Goal: Task Accomplishment & Management: Manage account settings

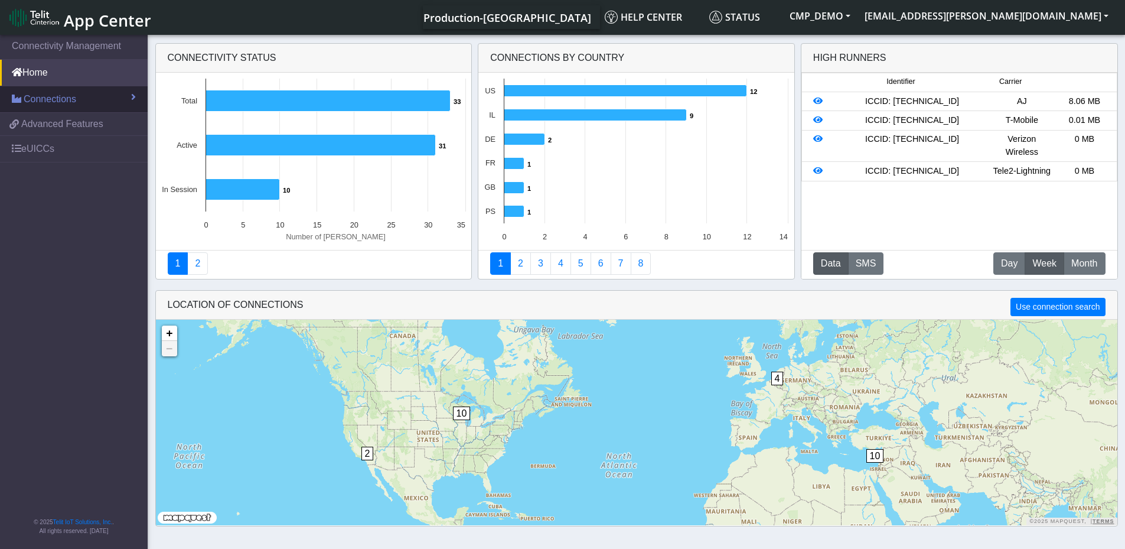
click at [47, 98] on span "Connections" at bounding box center [50, 99] width 53 height 14
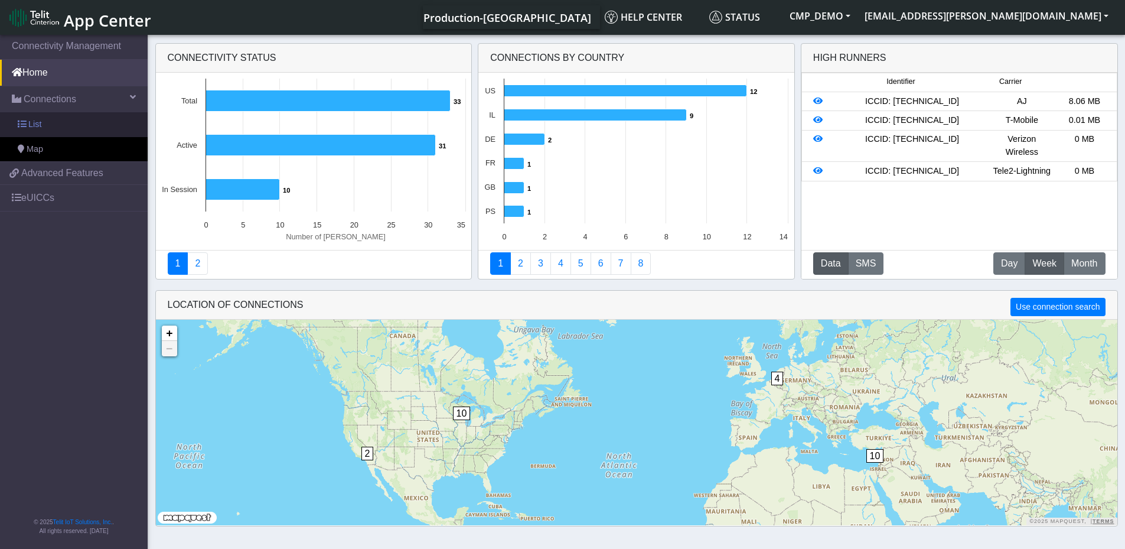
click at [42, 126] on link "List" at bounding box center [74, 124] width 148 height 25
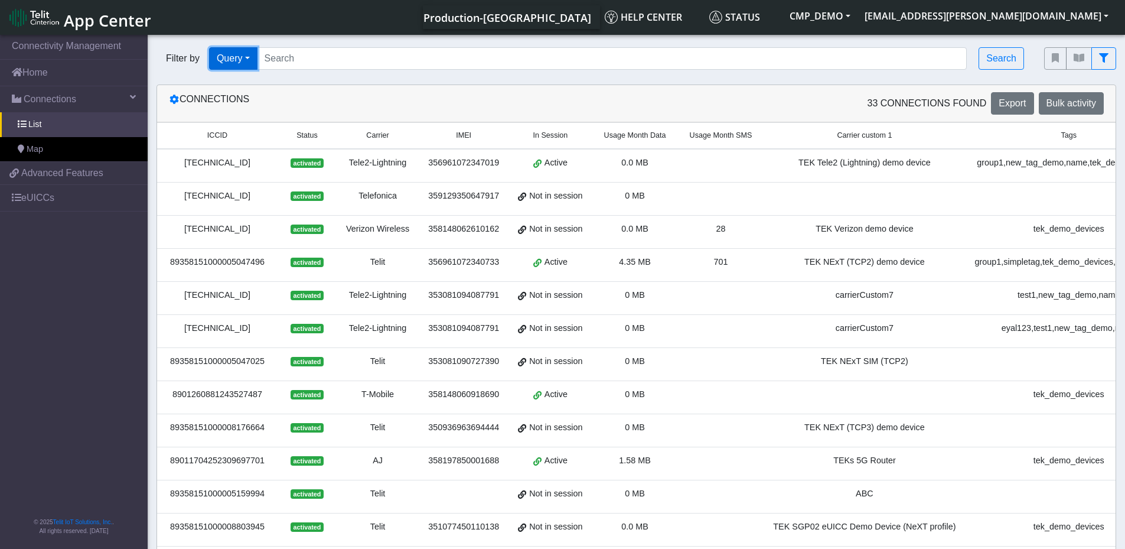
click at [244, 61] on button "Query" at bounding box center [233, 58] width 48 height 22
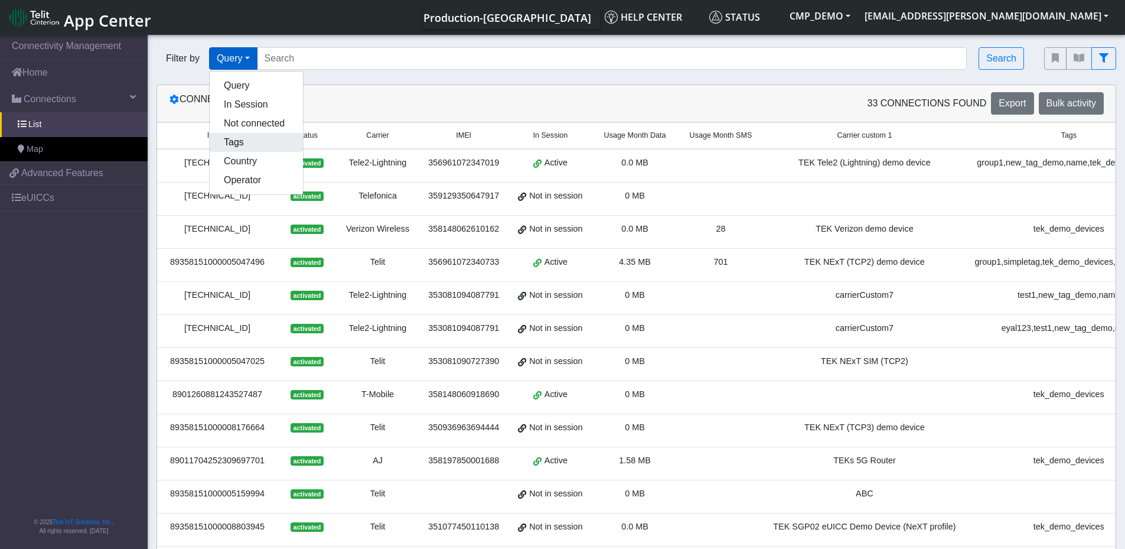
click at [235, 142] on button "Tags" at bounding box center [256, 142] width 93 height 19
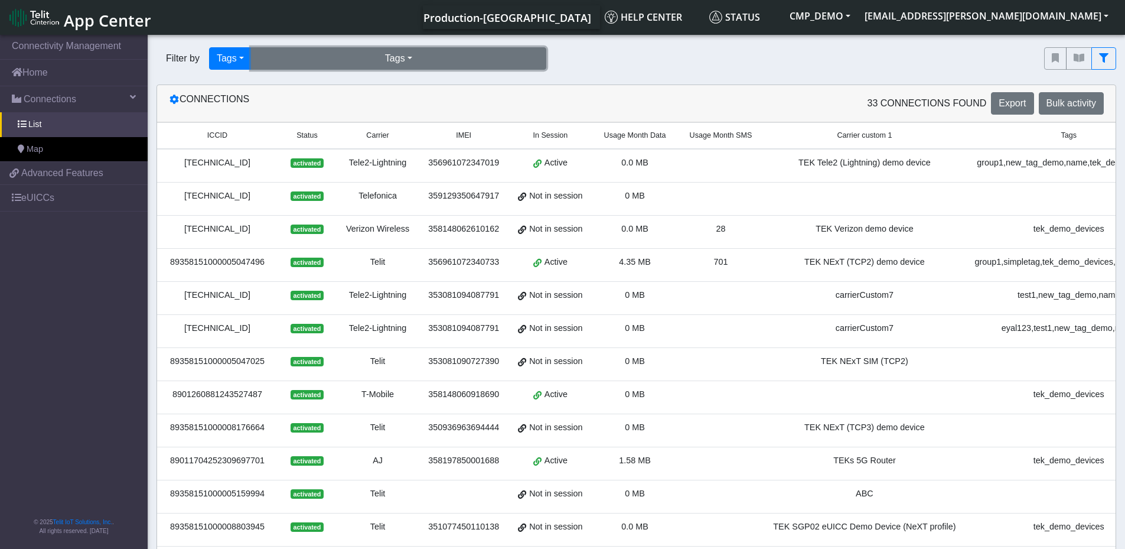
click at [388, 61] on button "Tags" at bounding box center [398, 58] width 295 height 22
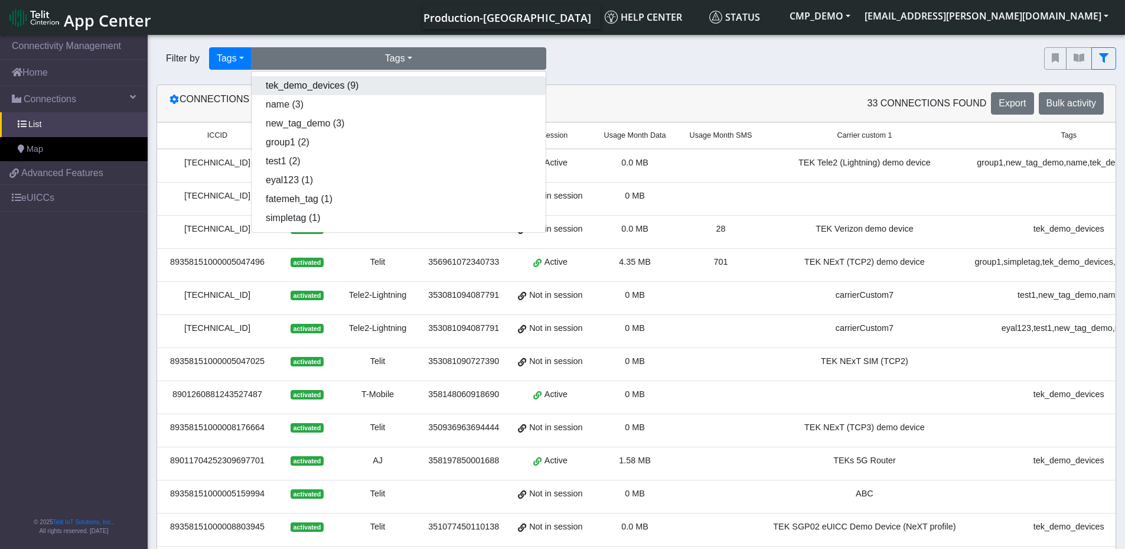
click at [317, 86] on button "tek_demo_devices (9)" at bounding box center [399, 85] width 294 height 19
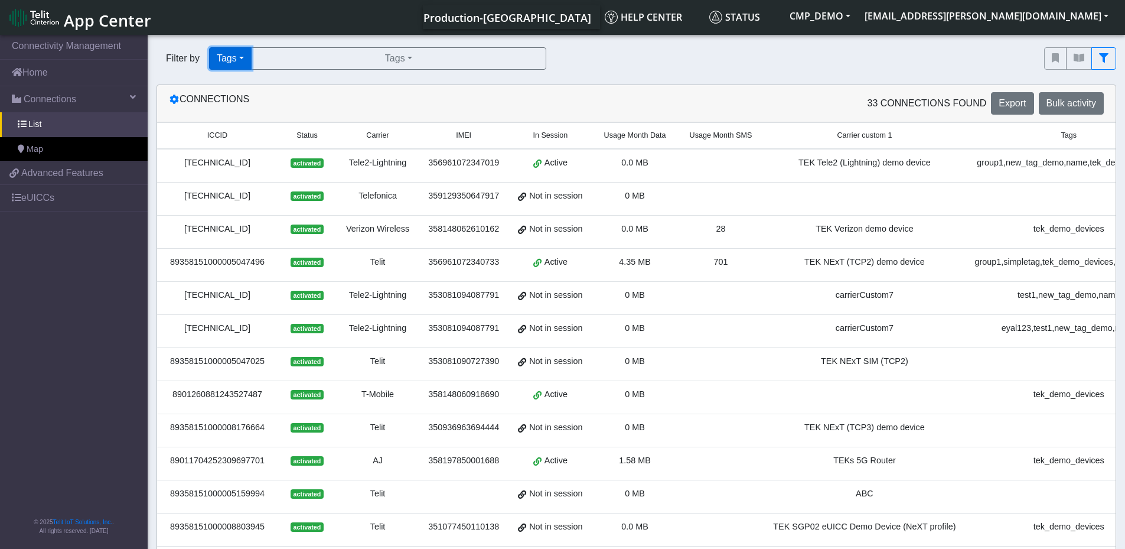
click at [216, 56] on button "Tags" at bounding box center [230, 58] width 43 height 22
click at [244, 84] on button "Query" at bounding box center [256, 85] width 93 height 19
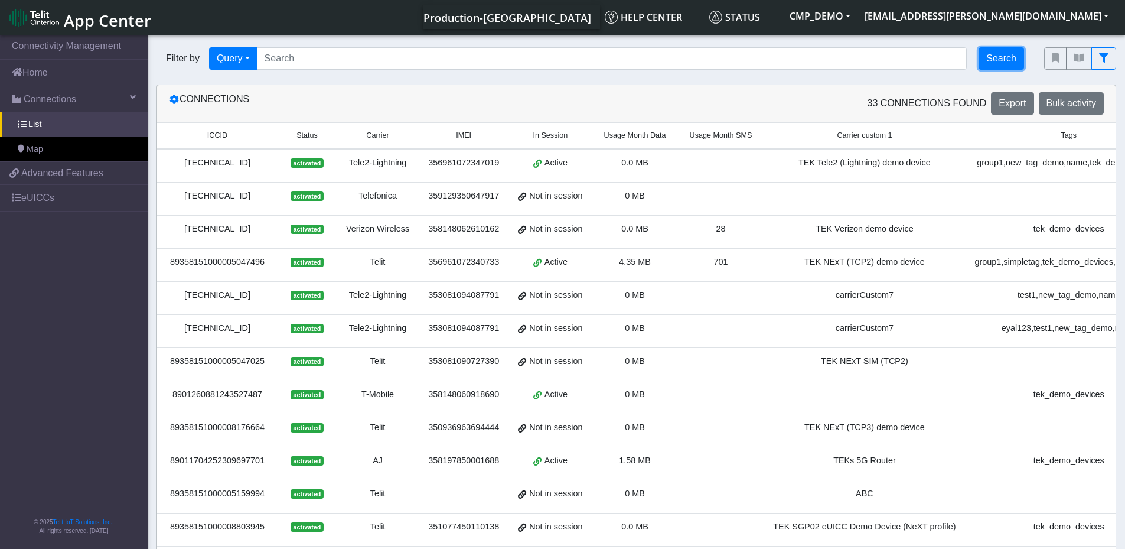
click at [997, 59] on button "Search" at bounding box center [1000, 58] width 45 height 22
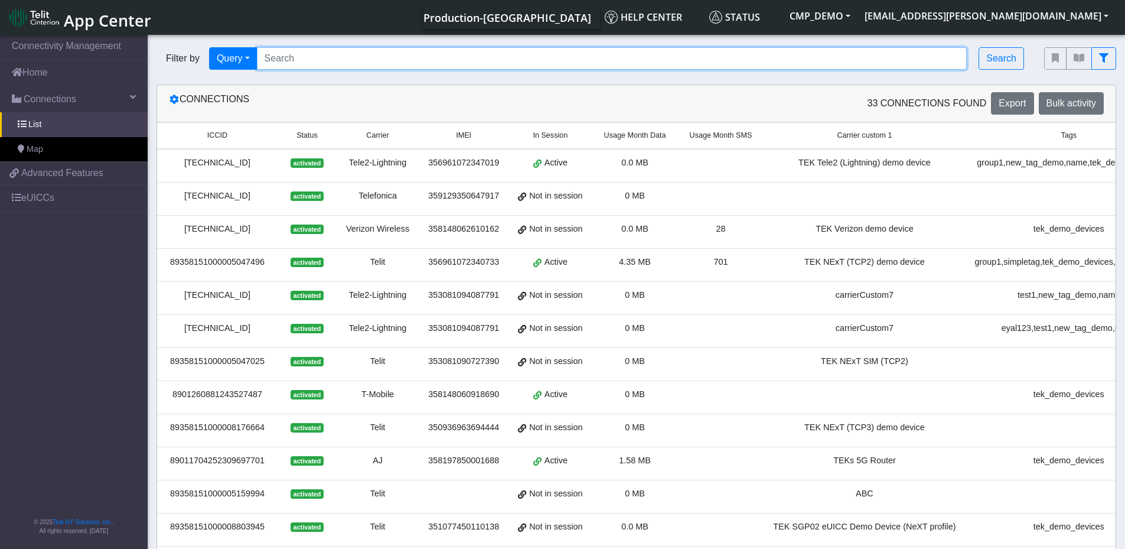
click at [293, 57] on input "Search..." at bounding box center [612, 58] width 710 height 22
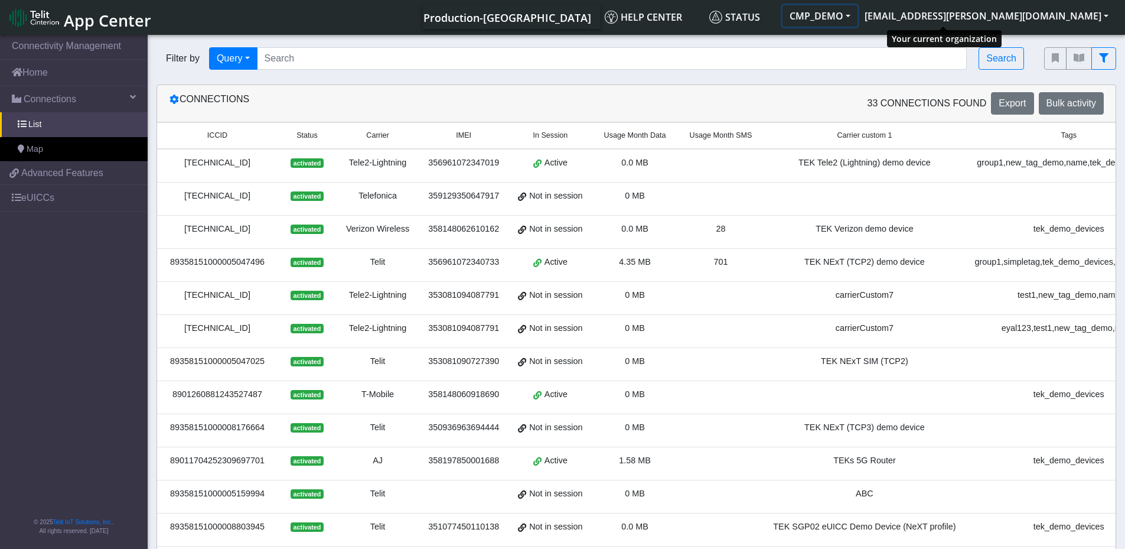
click at [857, 16] on button "CMP_DEMO" at bounding box center [819, 15] width 75 height 21
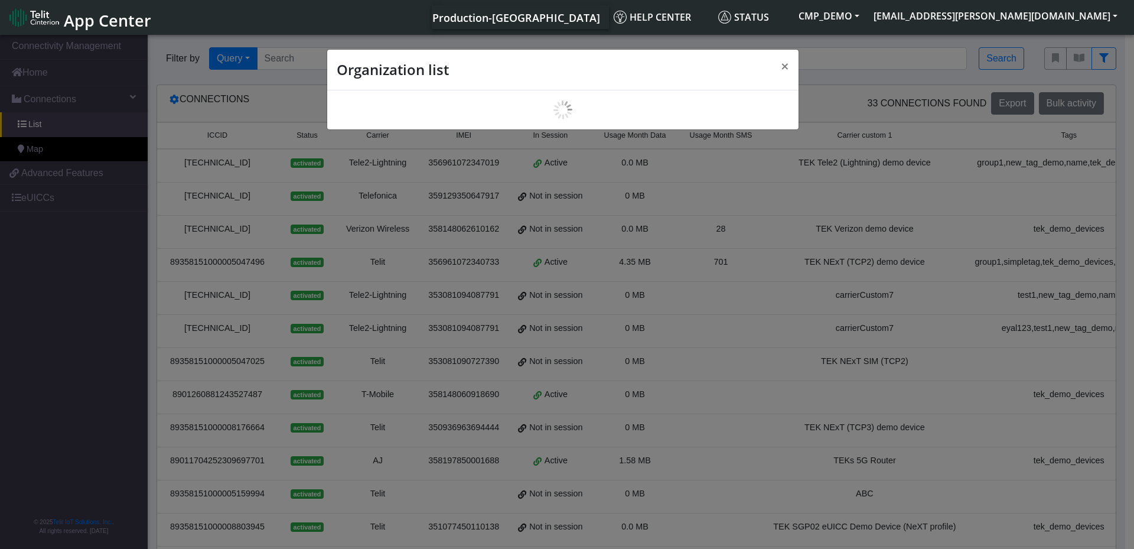
scroll to position [4, 0]
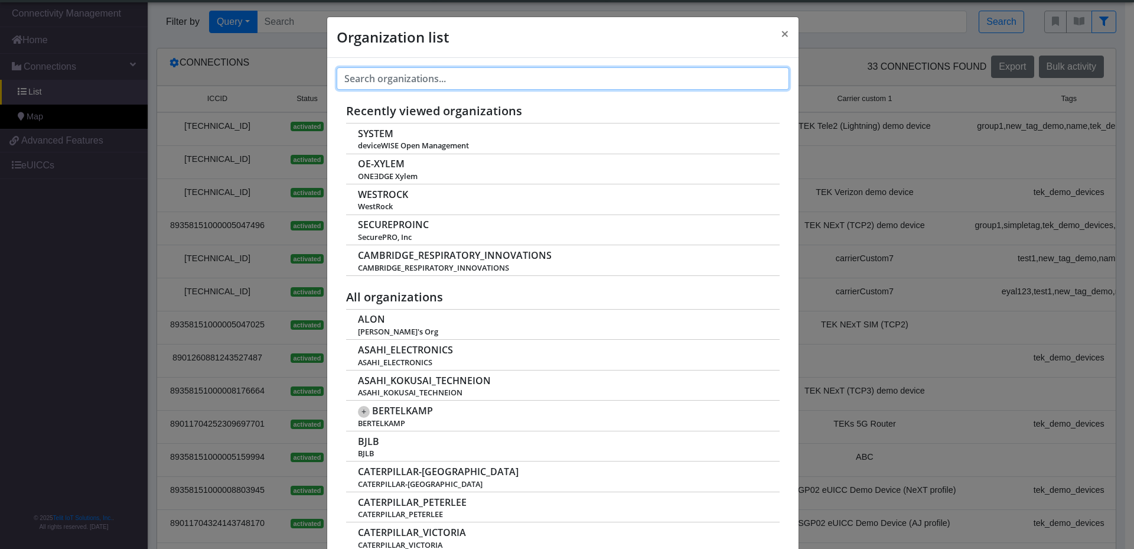
click at [430, 81] on input "text" at bounding box center [563, 78] width 452 height 22
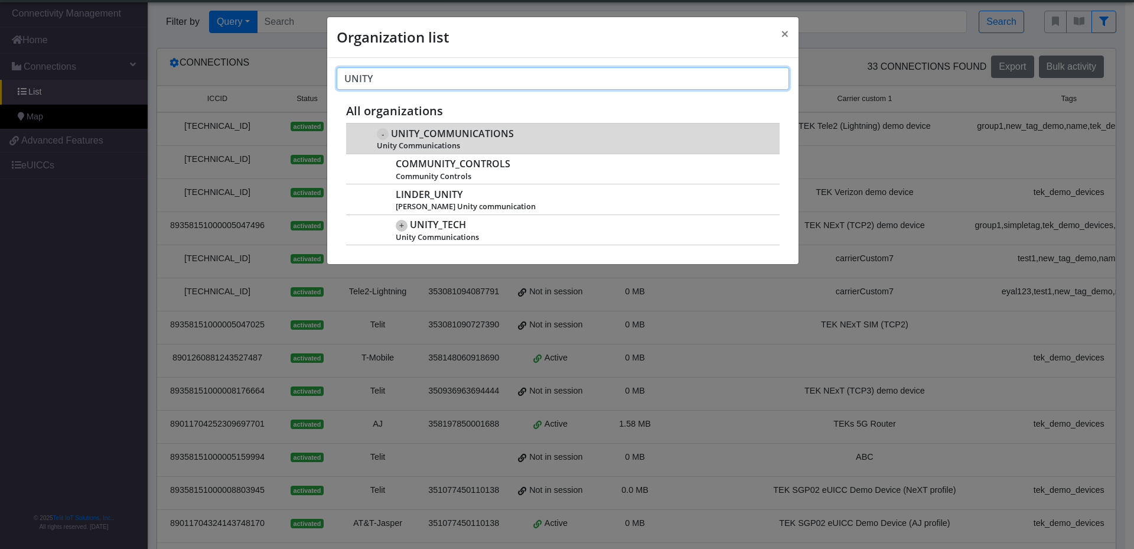
type input "UNITY"
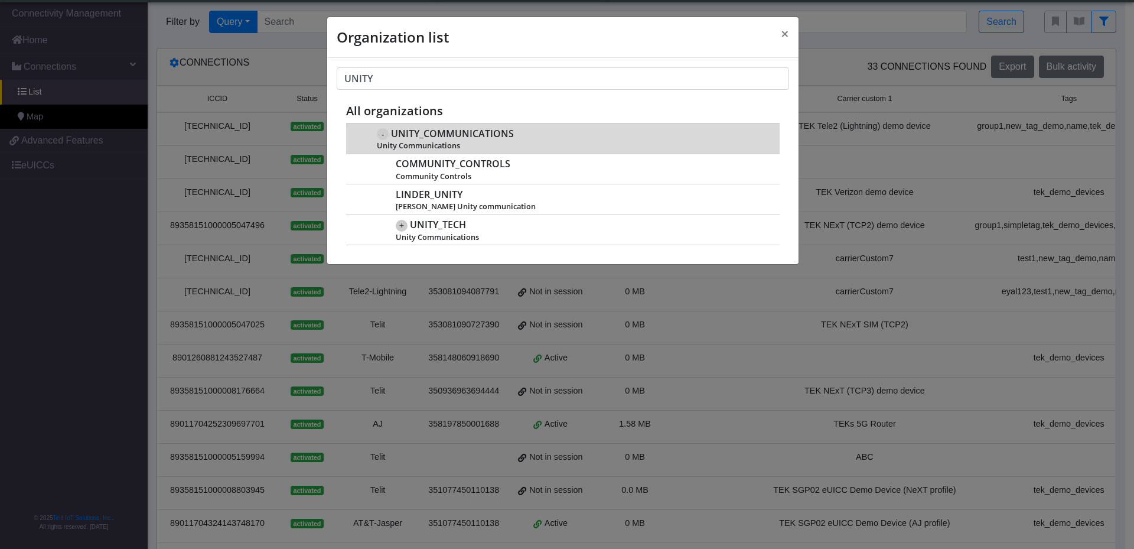
click at [454, 131] on span "UNITY_COMMUNICATIONS" at bounding box center [452, 133] width 123 height 11
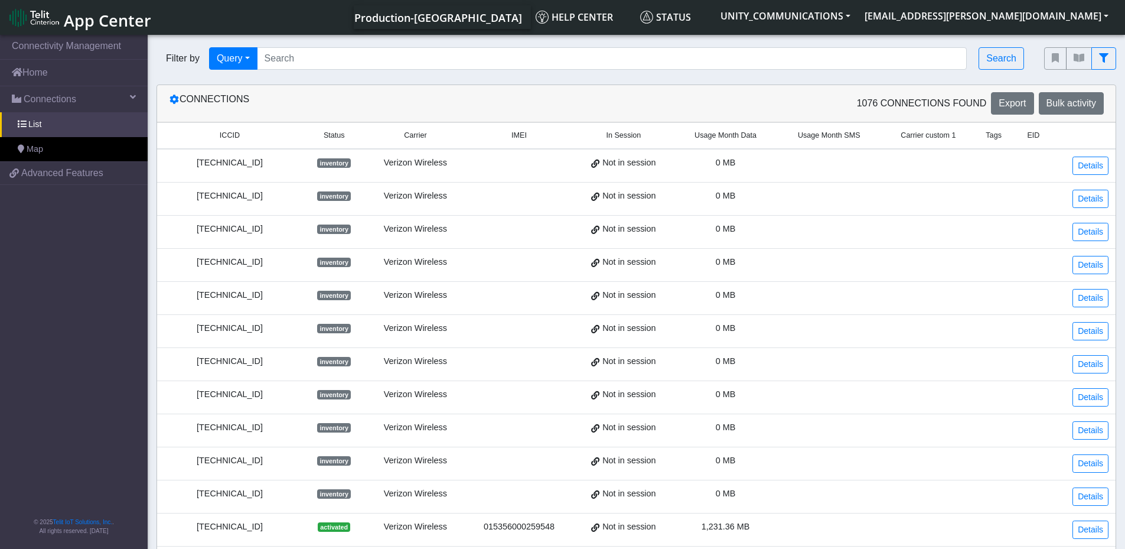
click at [25, 14] on img at bounding box center [34, 17] width 50 height 19
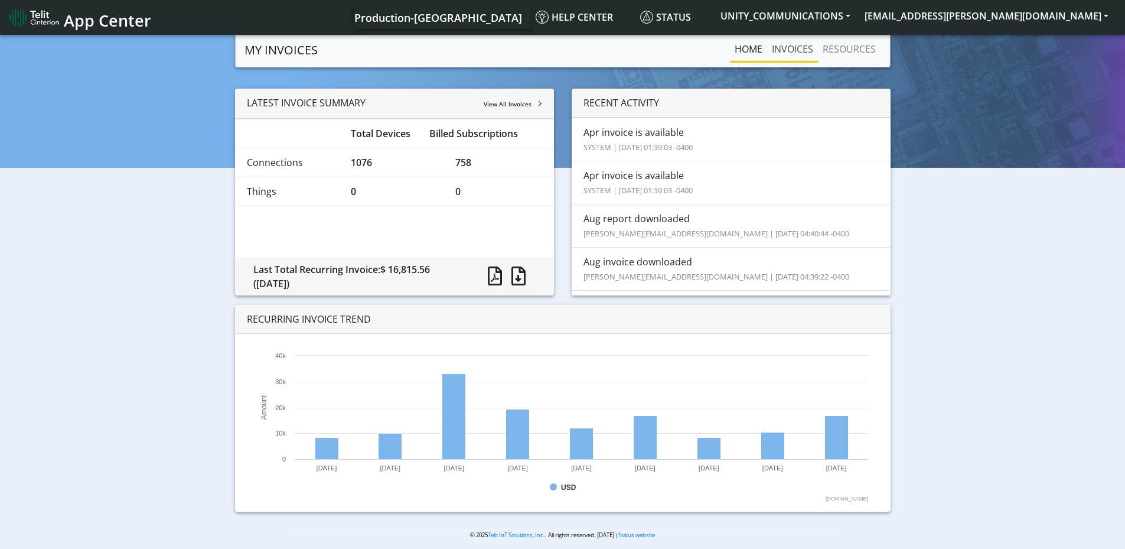
click at [785, 50] on link "INVOICES" at bounding box center [792, 49] width 51 height 24
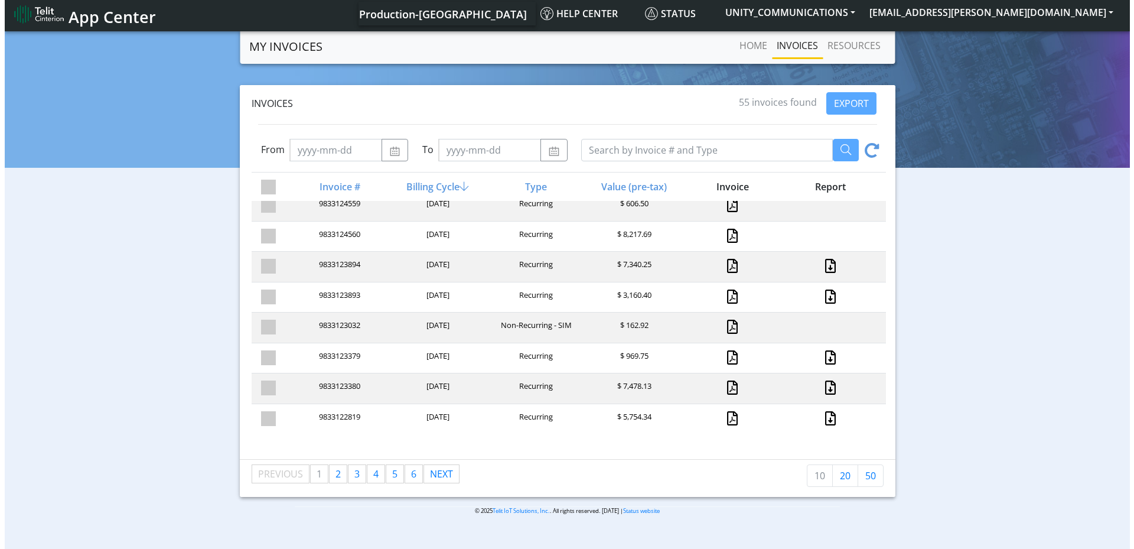
scroll to position [4, 0]
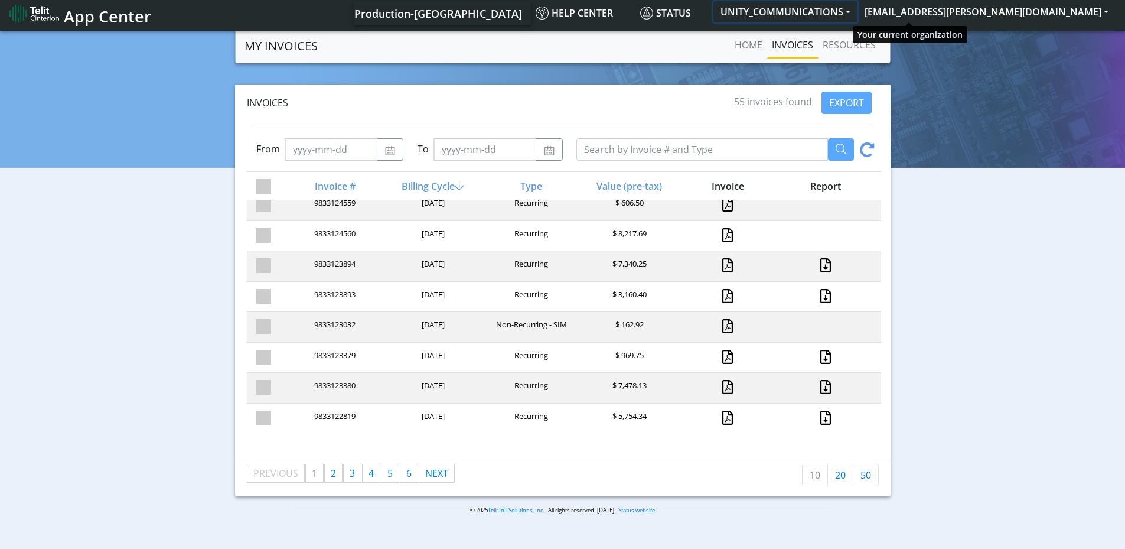
click at [857, 12] on button "UNITY_COMMUNICATIONS" at bounding box center [785, 11] width 144 height 21
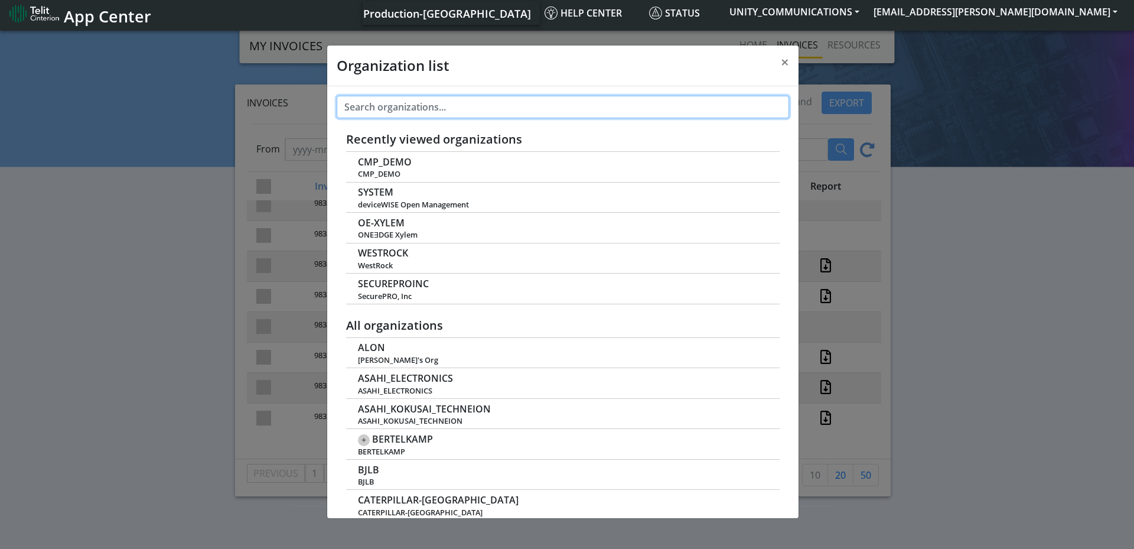
click at [425, 111] on input "text" at bounding box center [563, 107] width 452 height 22
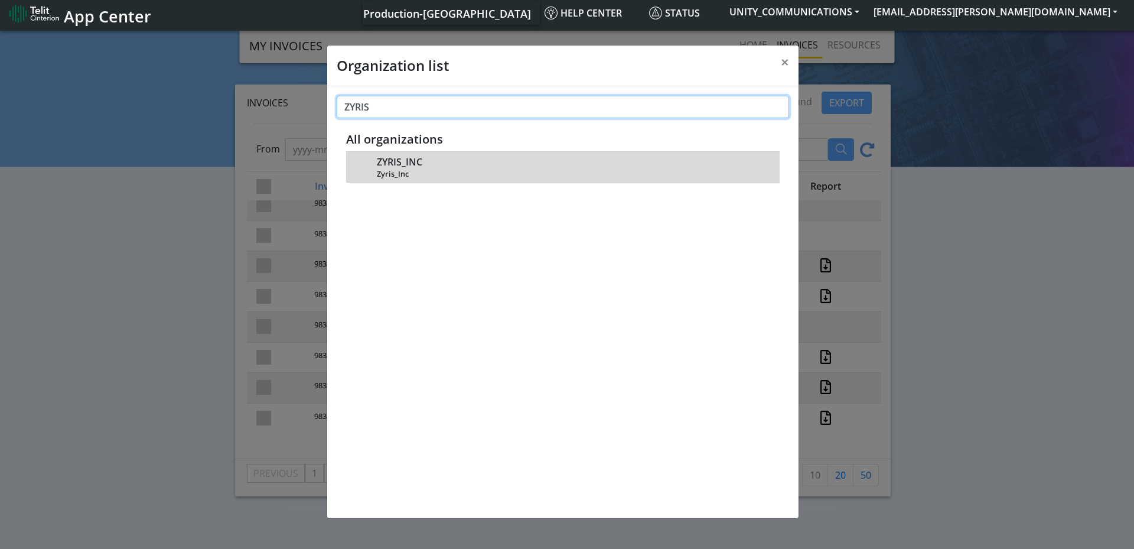
type input "ZYRIS"
click at [393, 164] on span "ZYRIS_INC" at bounding box center [399, 161] width 45 height 11
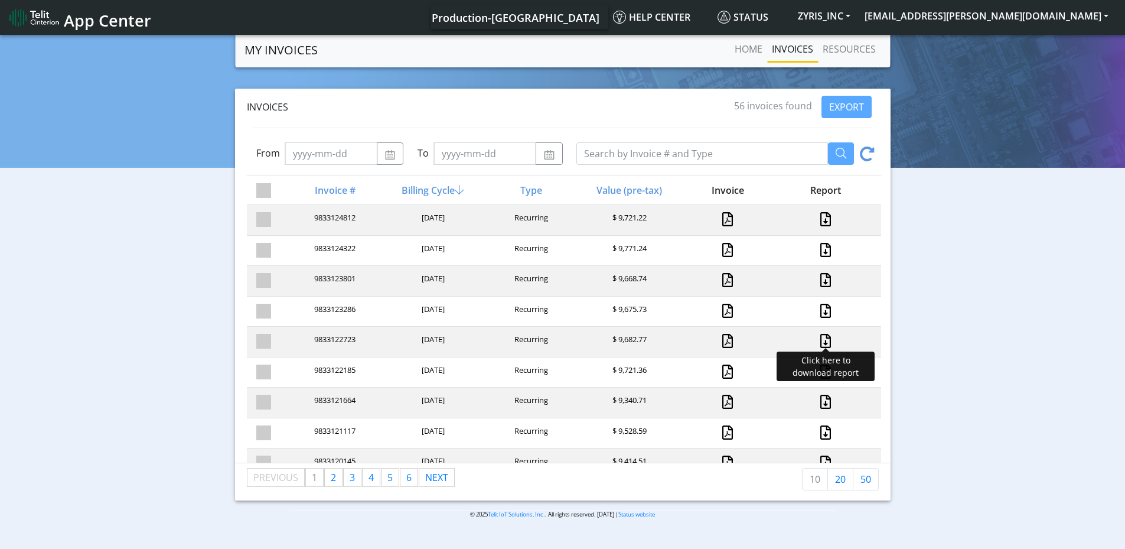
click at [818, 340] on link at bounding box center [825, 341] width 15 height 14
